Goal: Navigation & Orientation: Find specific page/section

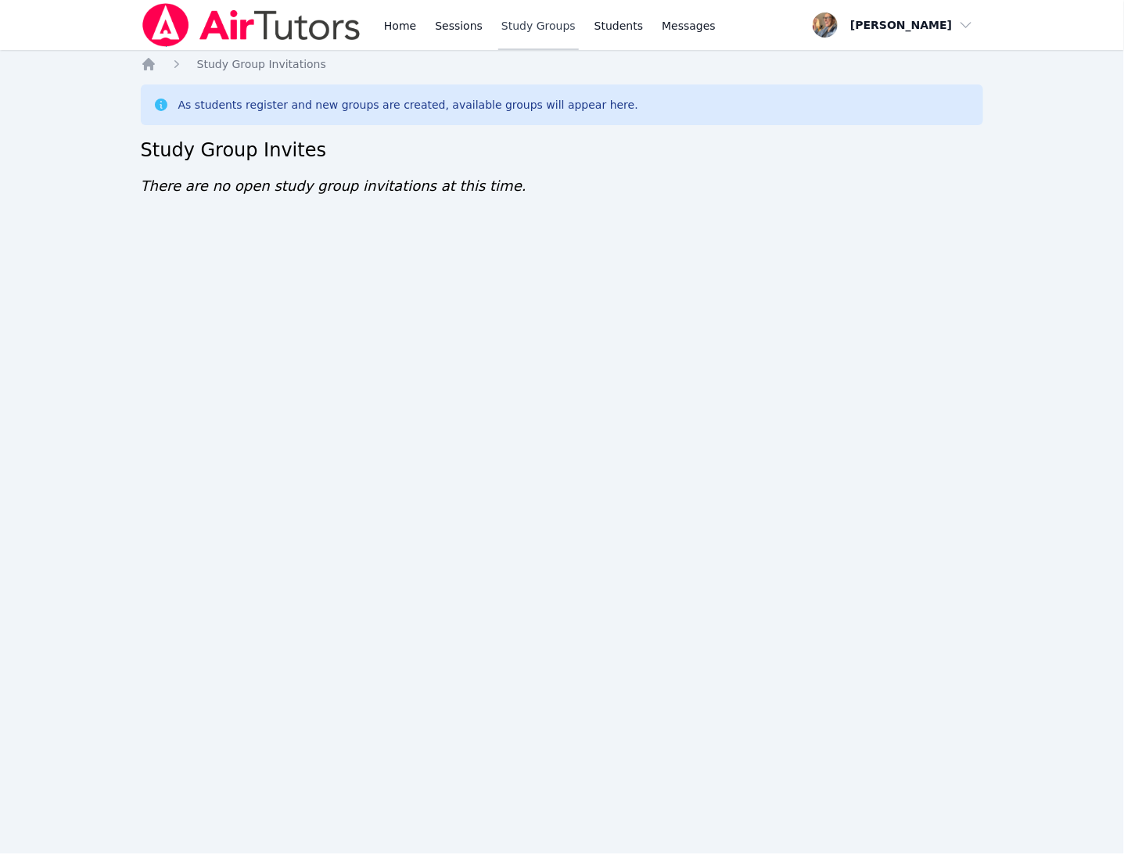
click at [502, 21] on link "Study Groups" at bounding box center [538, 25] width 81 height 50
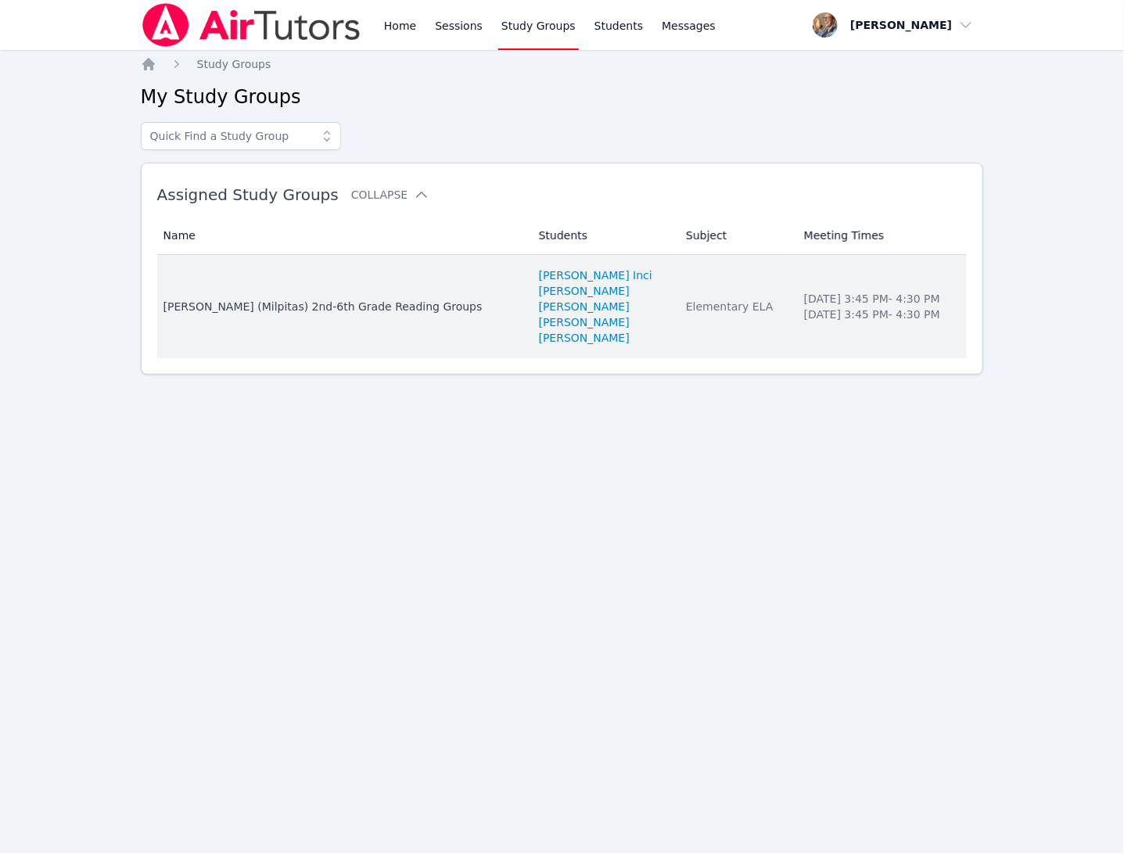
click at [325, 312] on div "Pomeroy (Milpitas) 2nd-6th Grade Reading Groups" at bounding box center [341, 307] width 357 height 16
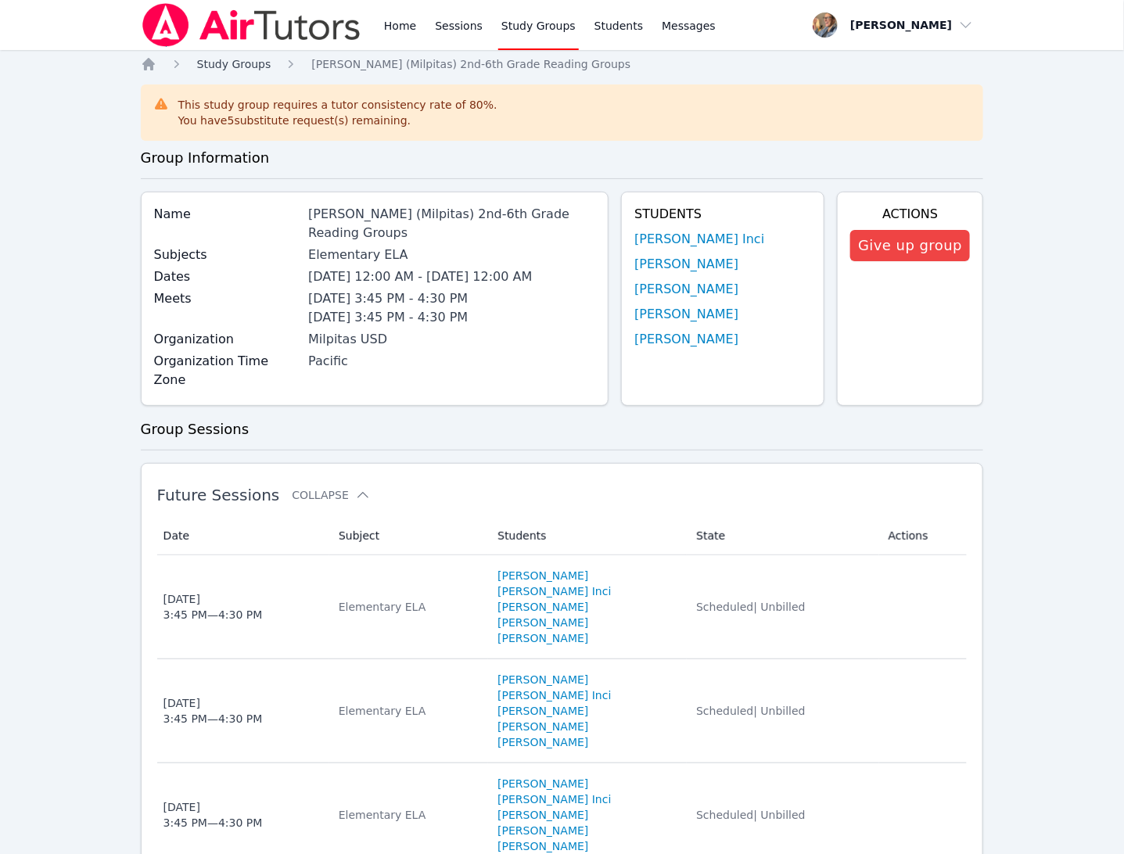
click at [238, 66] on span "Study Groups" at bounding box center [234, 64] width 74 height 13
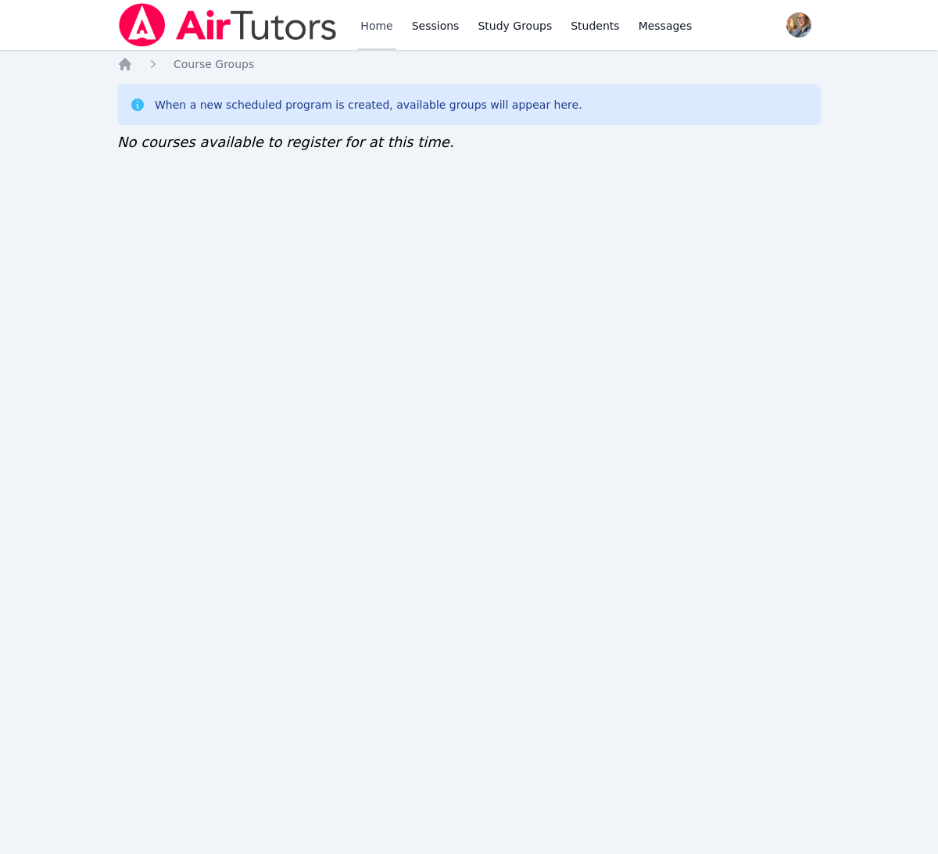
click at [391, 28] on link "Home" at bounding box center [376, 25] width 38 height 50
